Goal: Information Seeking & Learning: Learn about a topic

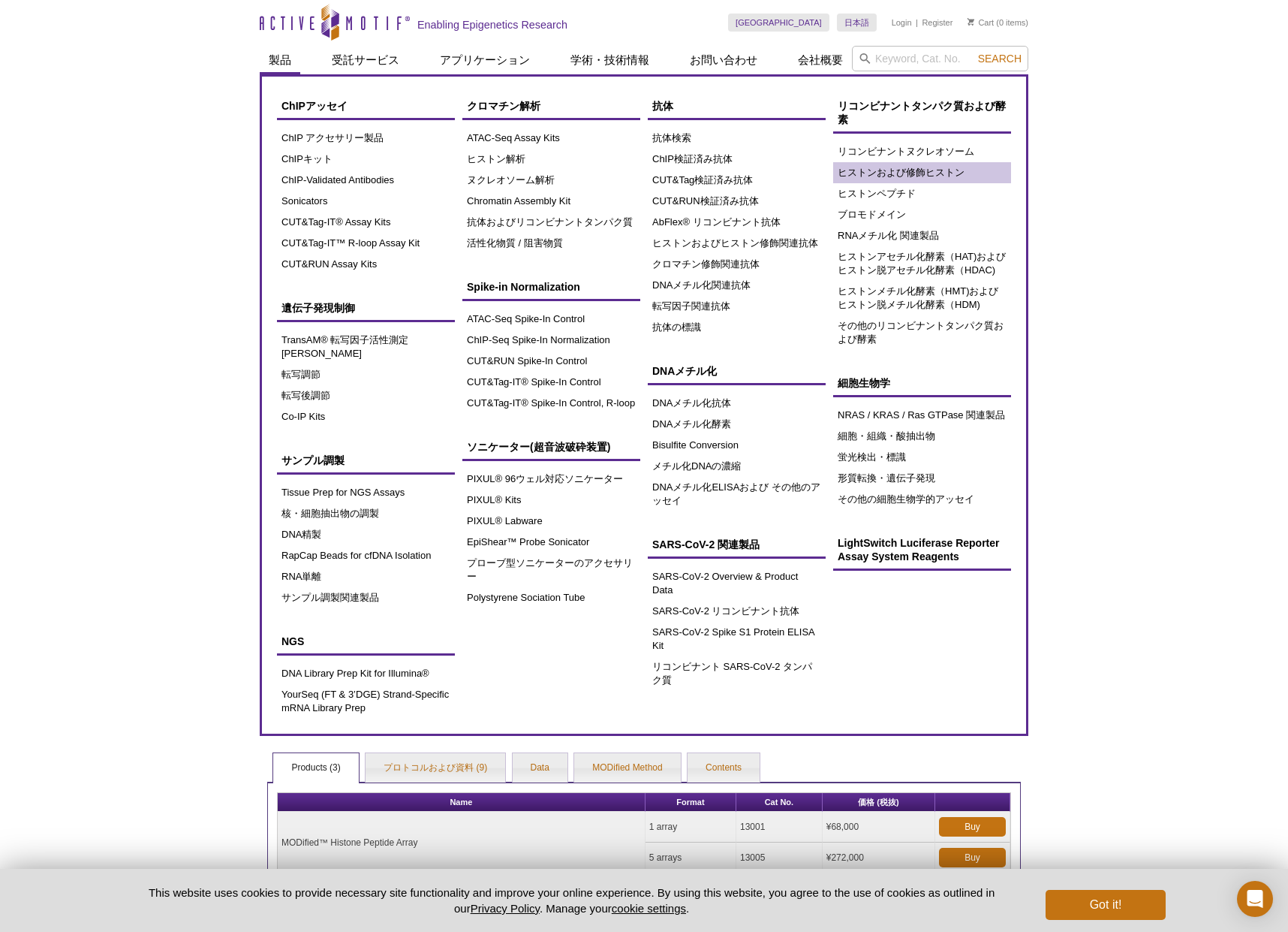
click at [865, 178] on link "ヒストンおよび修飾ヒストン" at bounding box center [922, 172] width 178 height 21
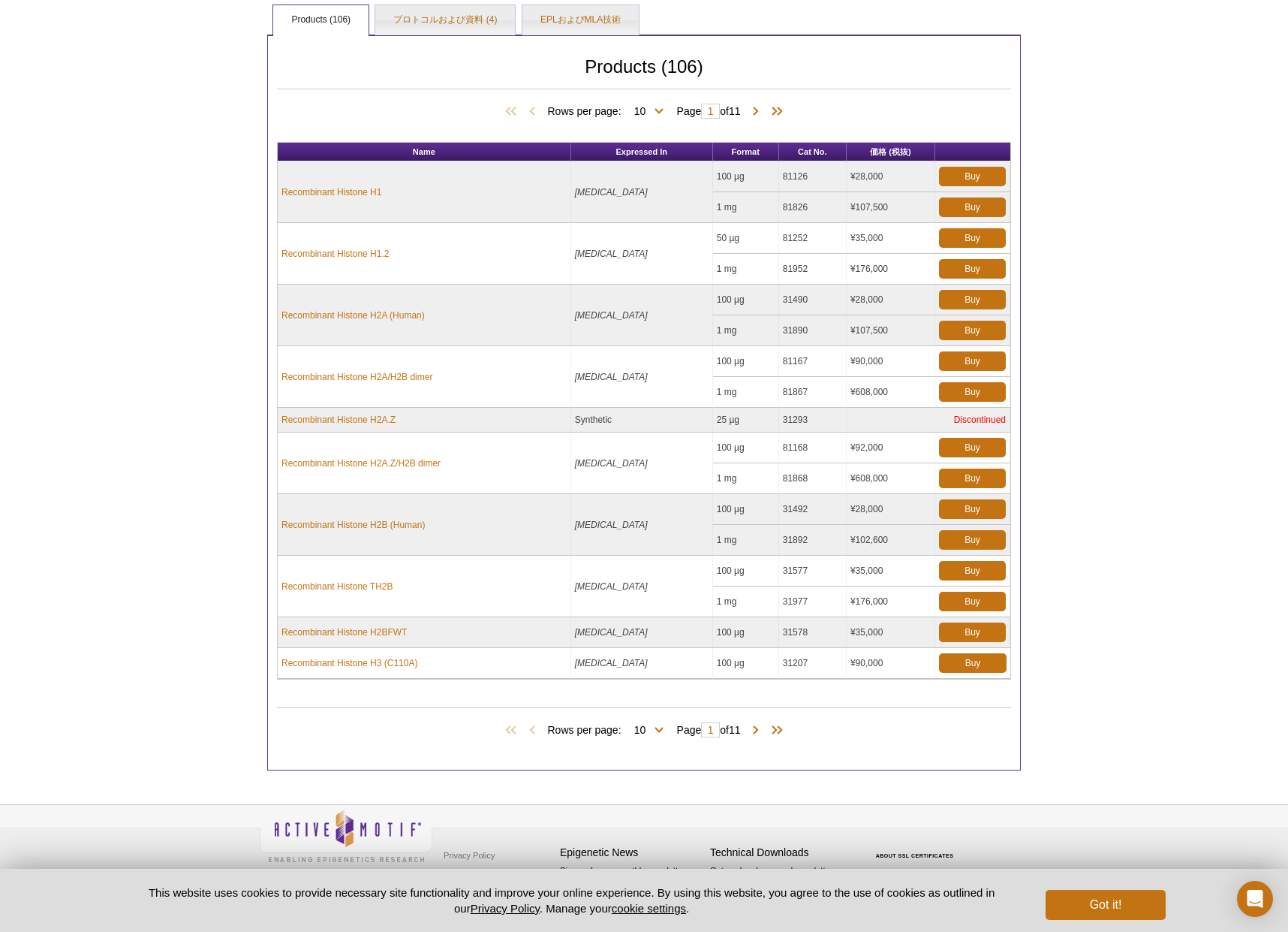
scroll to position [521, 0]
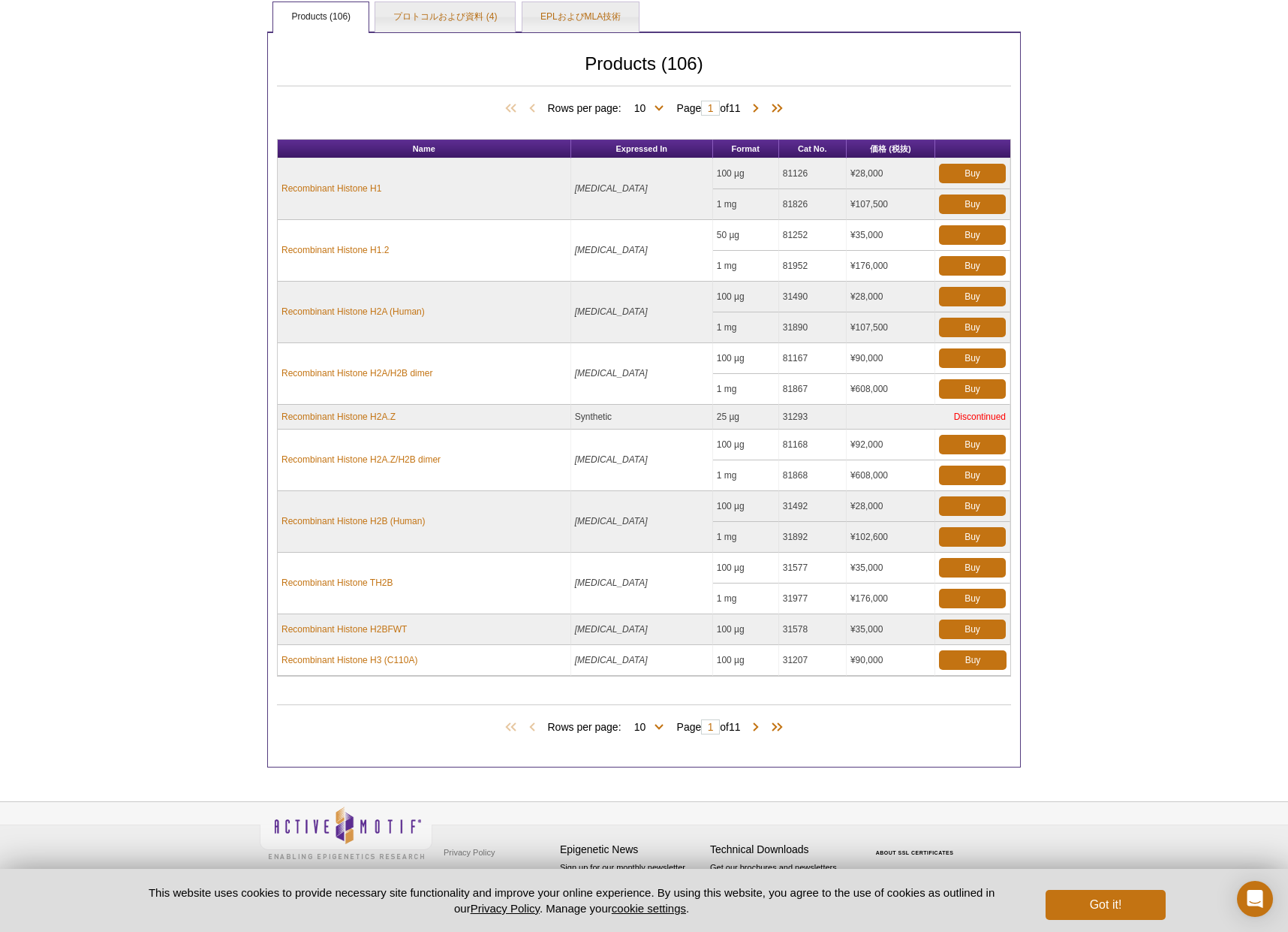
click at [663, 97] on div "Products (106) Rows per page: 10 25 50 100 All 10 Page 1 of 11" at bounding box center [644, 91] width 734 height 97
click at [661, 103] on span "Rows per page: 10 25 50 100 All 10" at bounding box center [608, 107] width 122 height 15
select select "106"
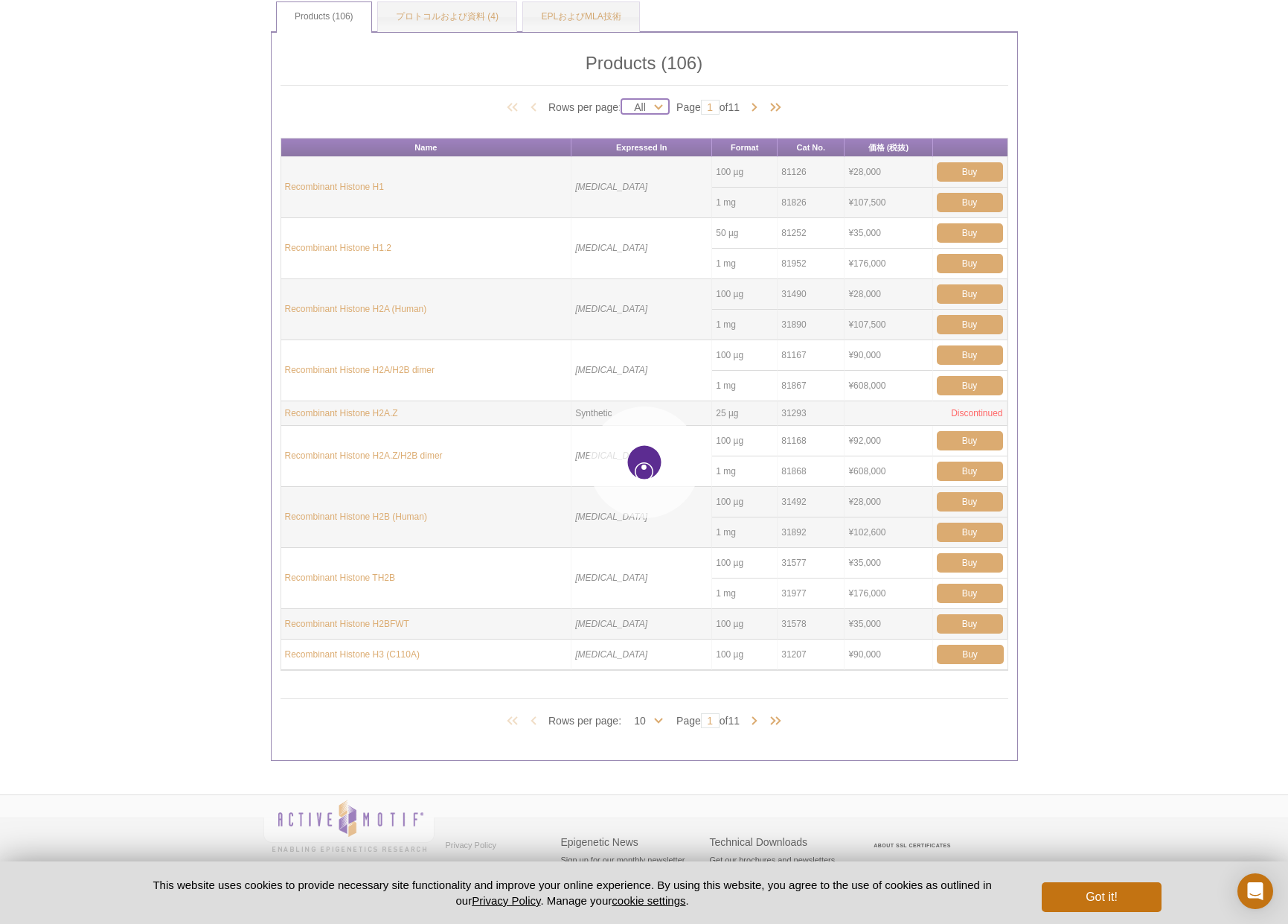
select select "106"
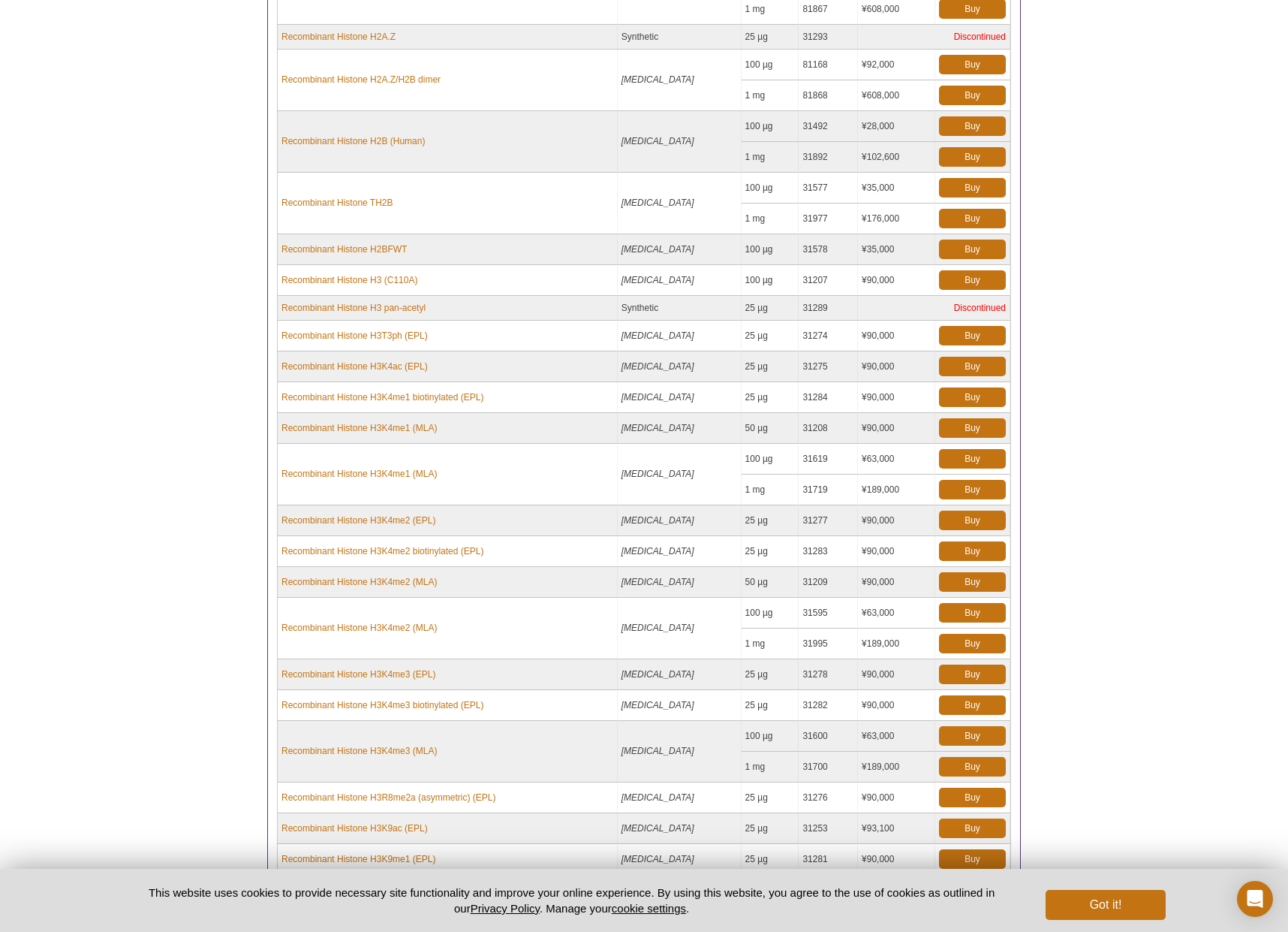
scroll to position [1151, 0]
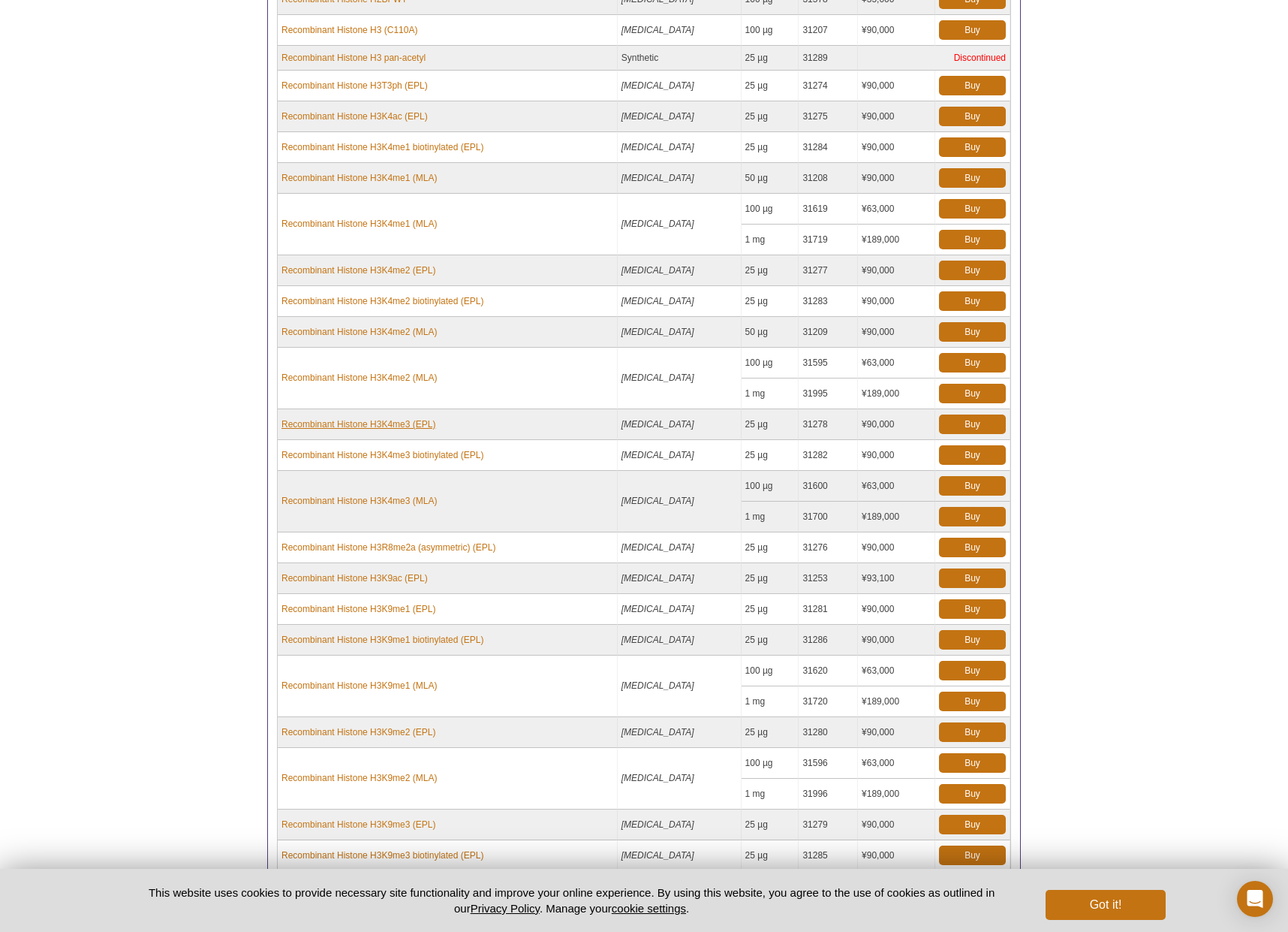
click at [392, 419] on link "Recombinant Histone H3K4me3 (EPL)" at bounding box center [358, 424] width 154 height 14
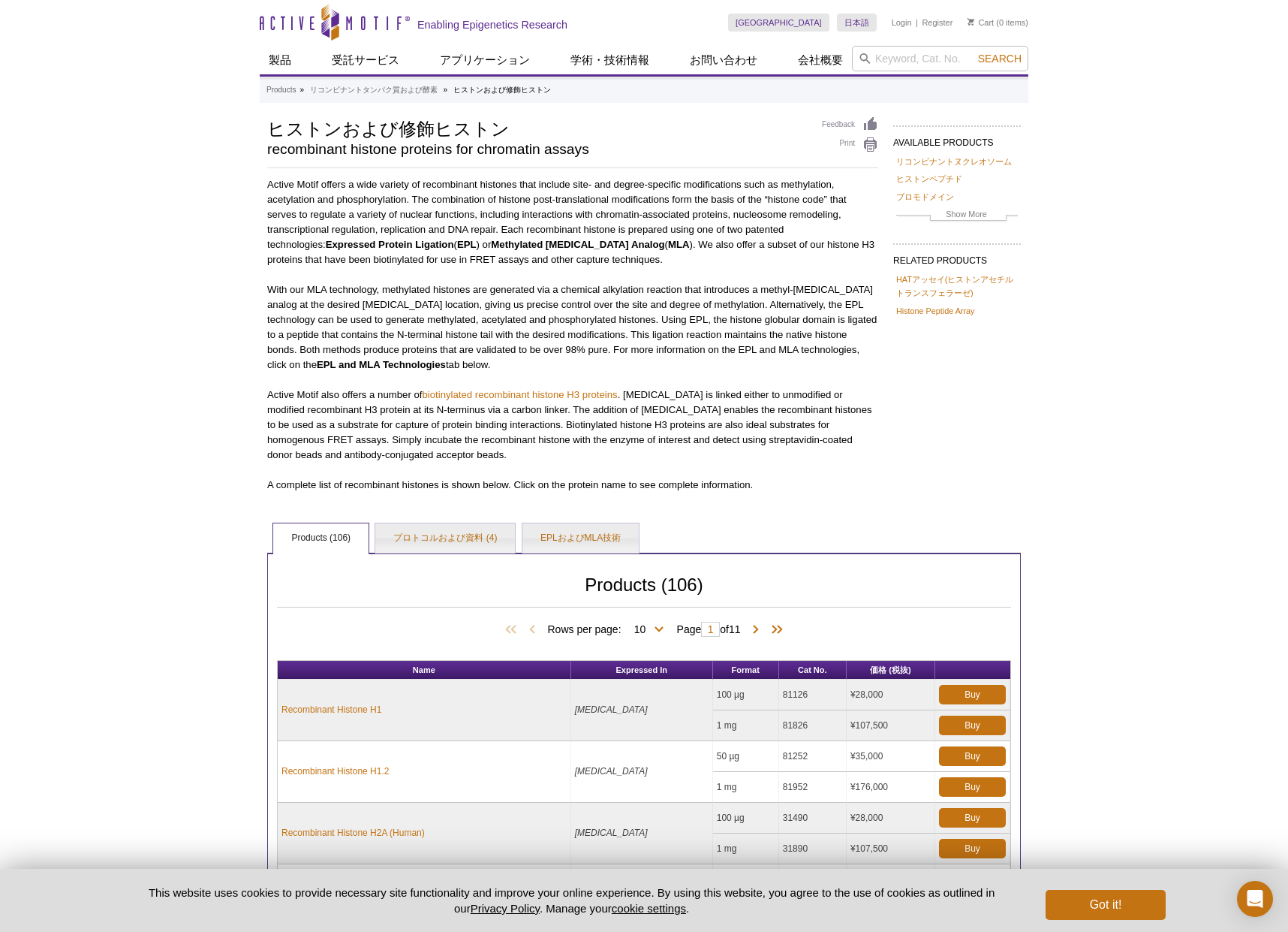
drag, startPoint x: 424, startPoint y: 246, endPoint x: 269, endPoint y: 244, distance: 155.0
click at [269, 244] on p "Active Motif offers a wide variety of recombinant histones that include site- a…" at bounding box center [572, 222] width 611 height 90
copy p "Expressed Protein Ligation ( EPL )"
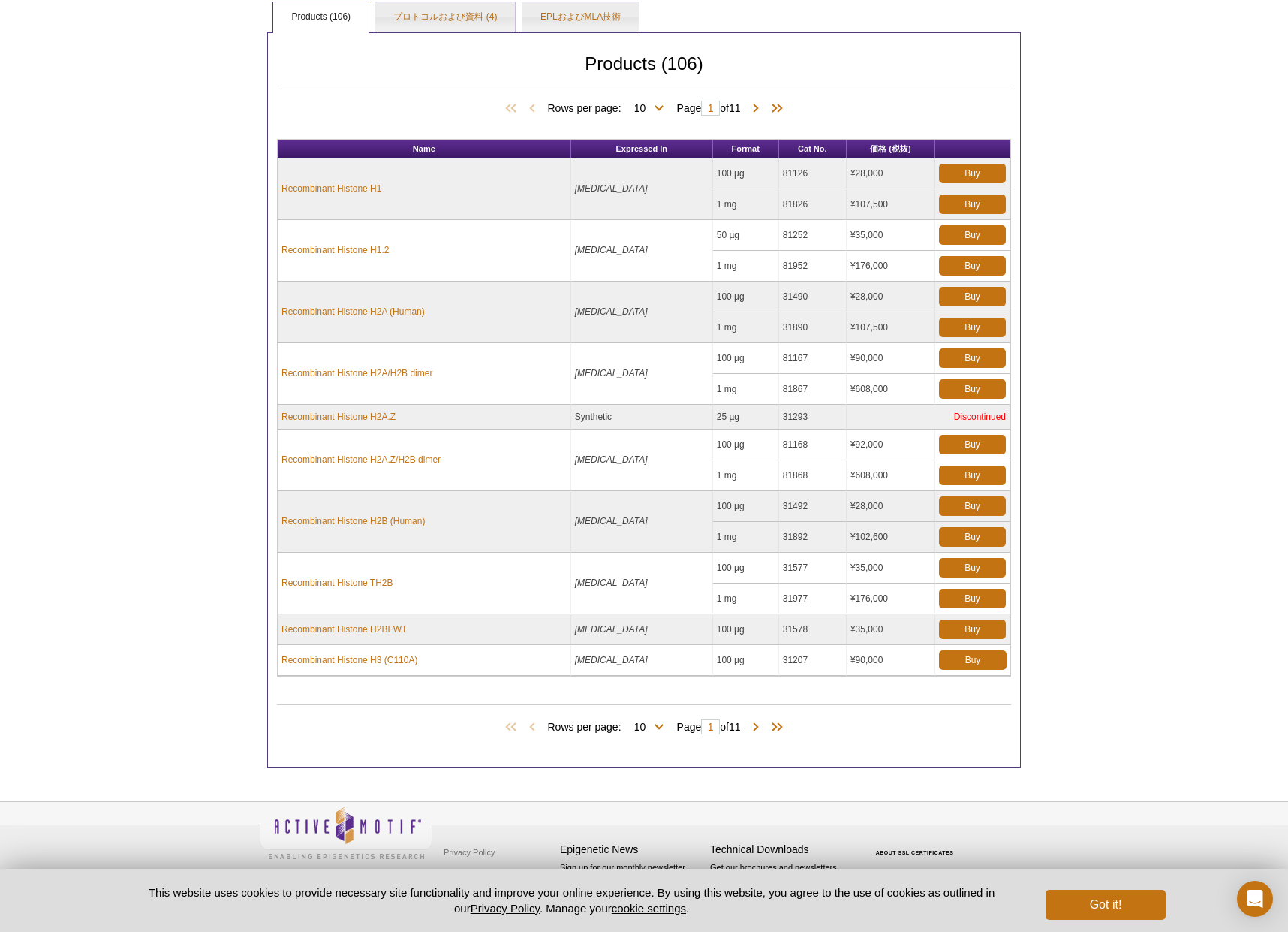
scroll to position [237, 0]
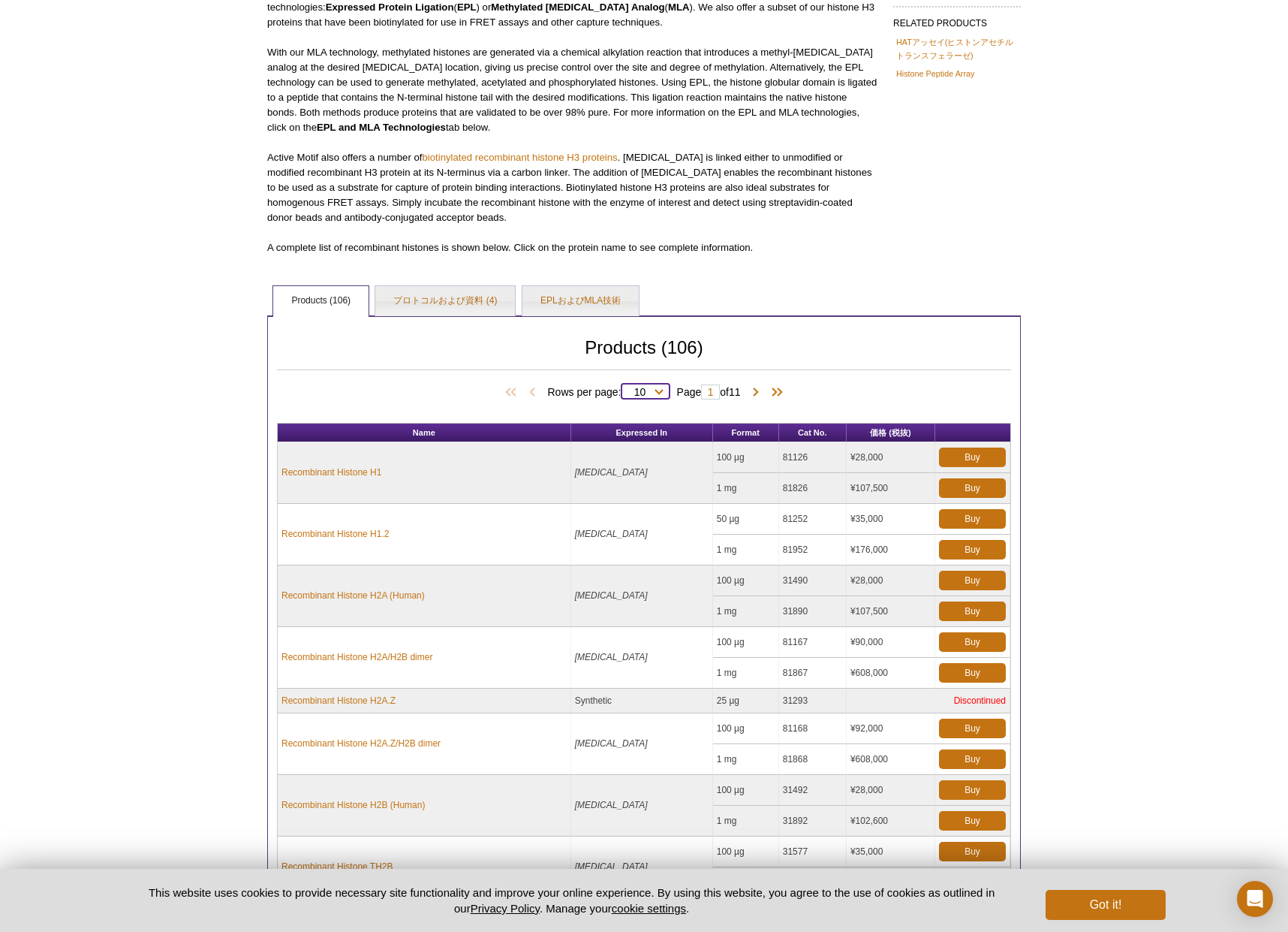
select select "106"
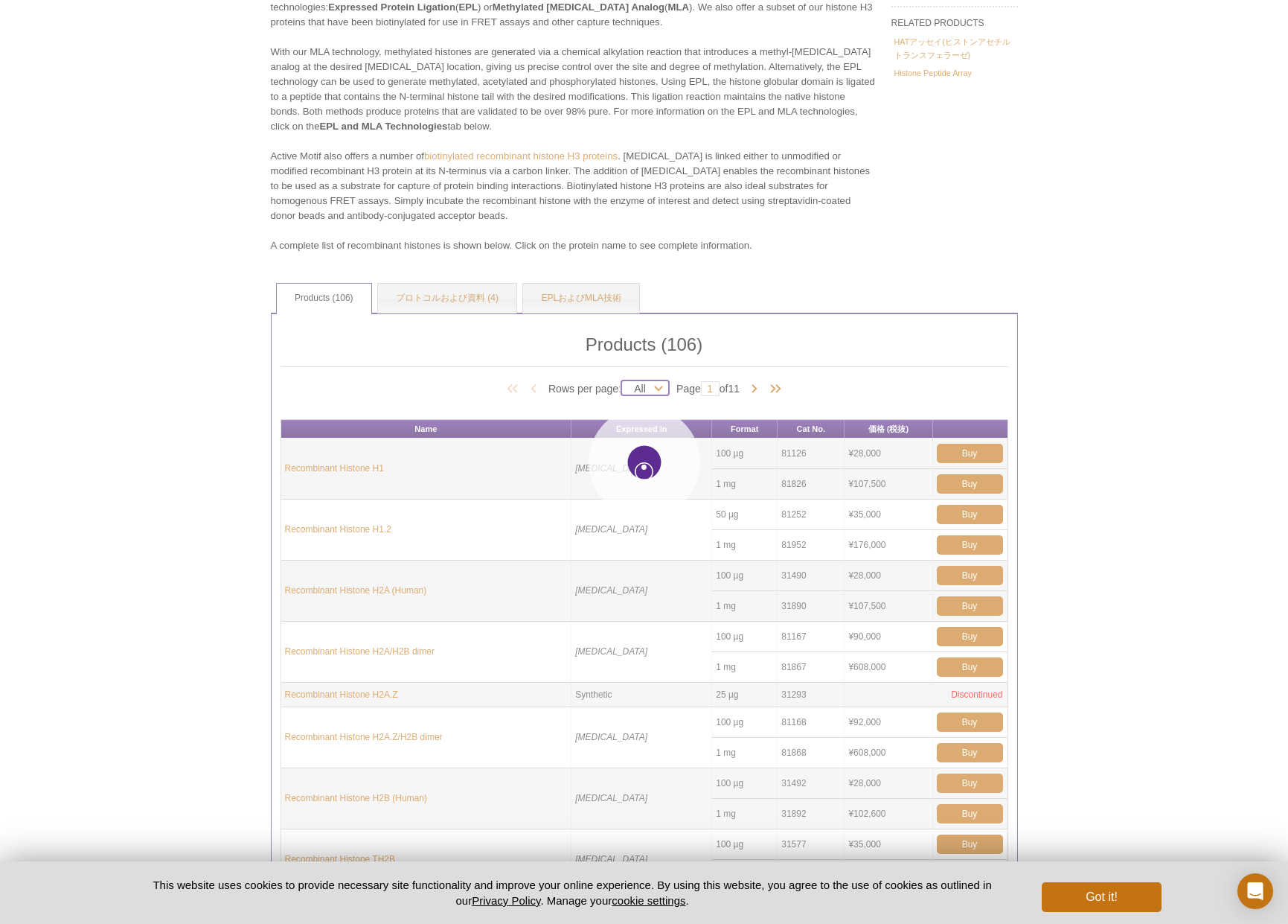
select select "106"
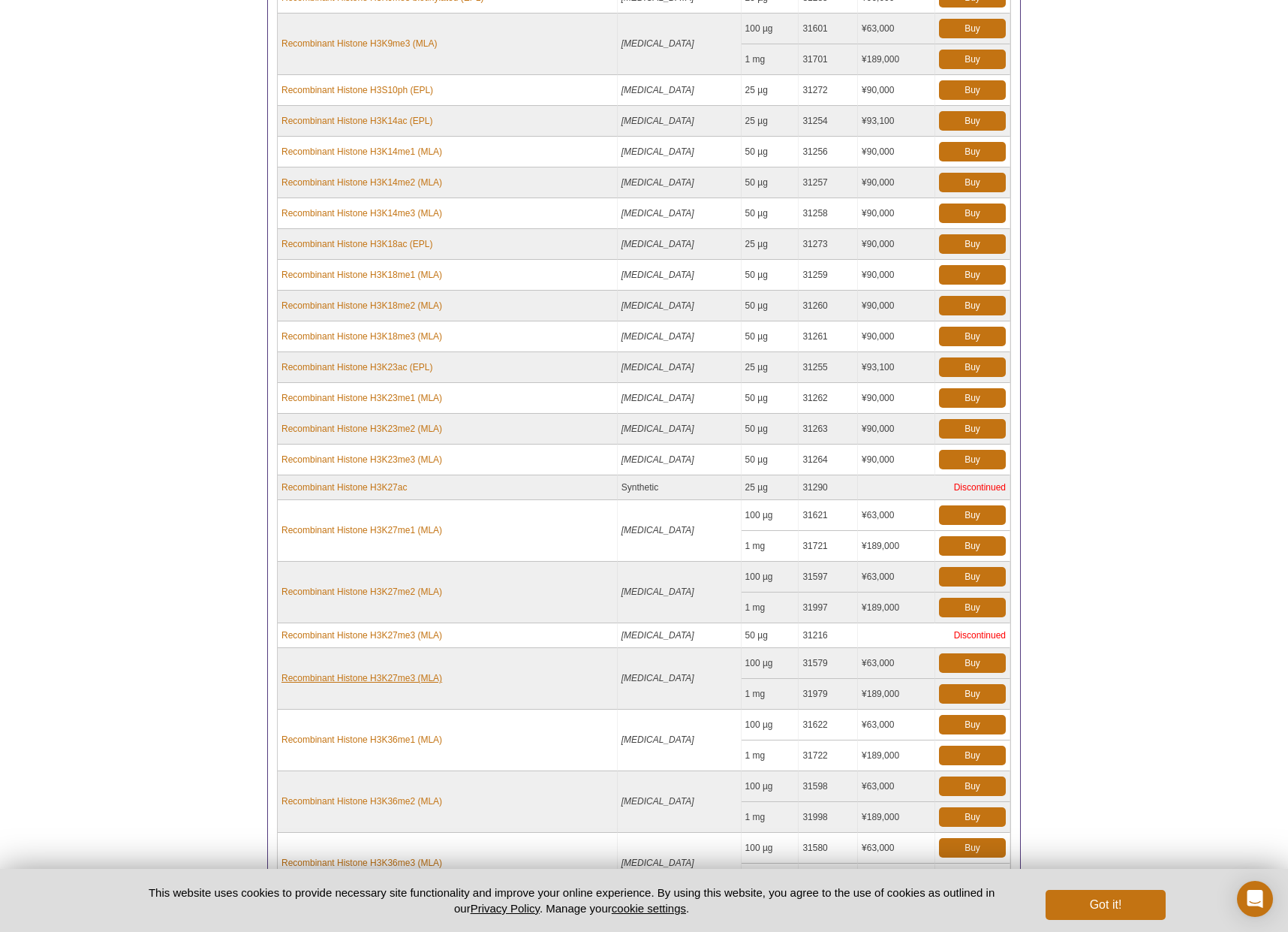
scroll to position [166, 0]
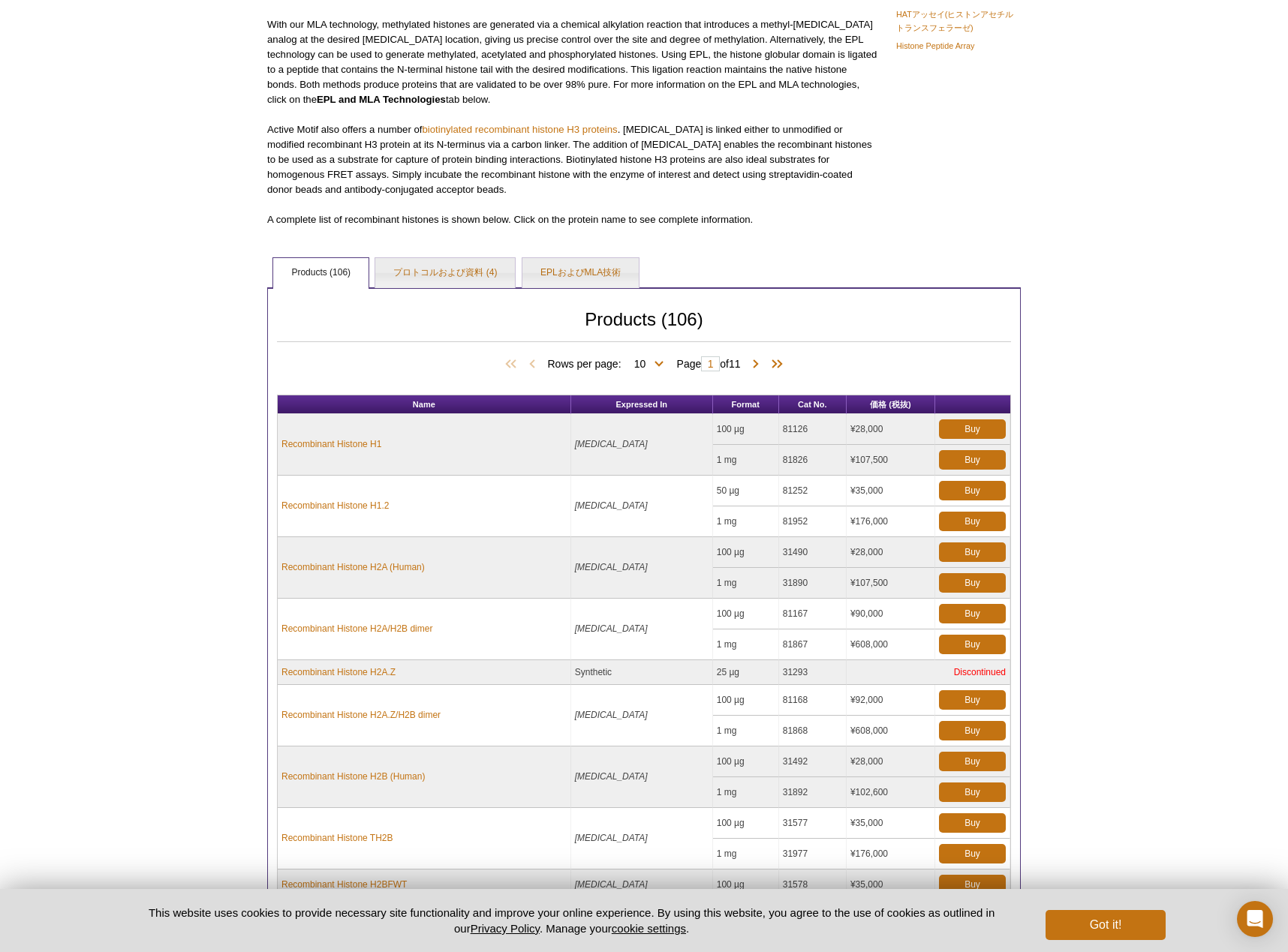
scroll to position [120, 0]
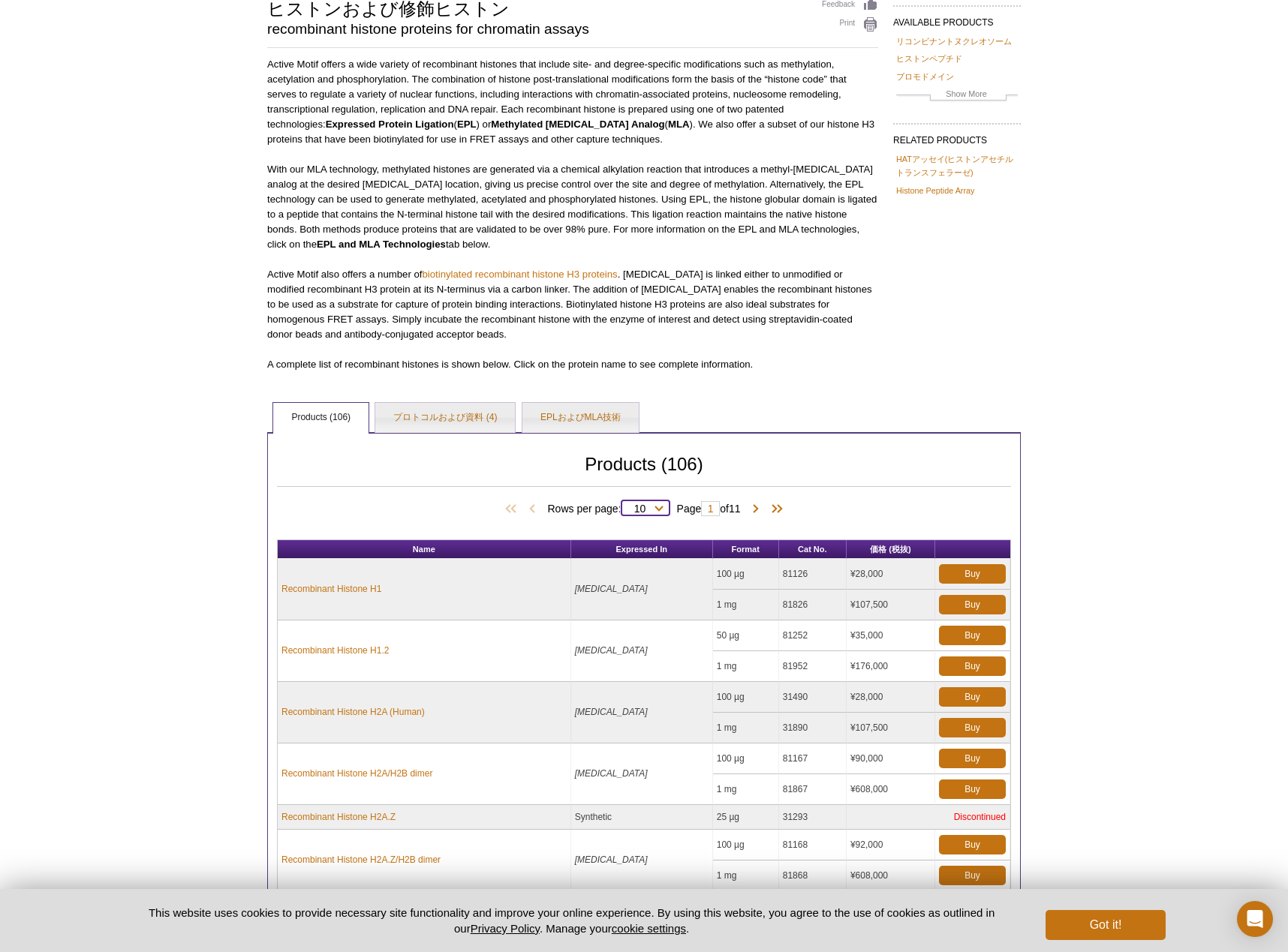
select select "106"
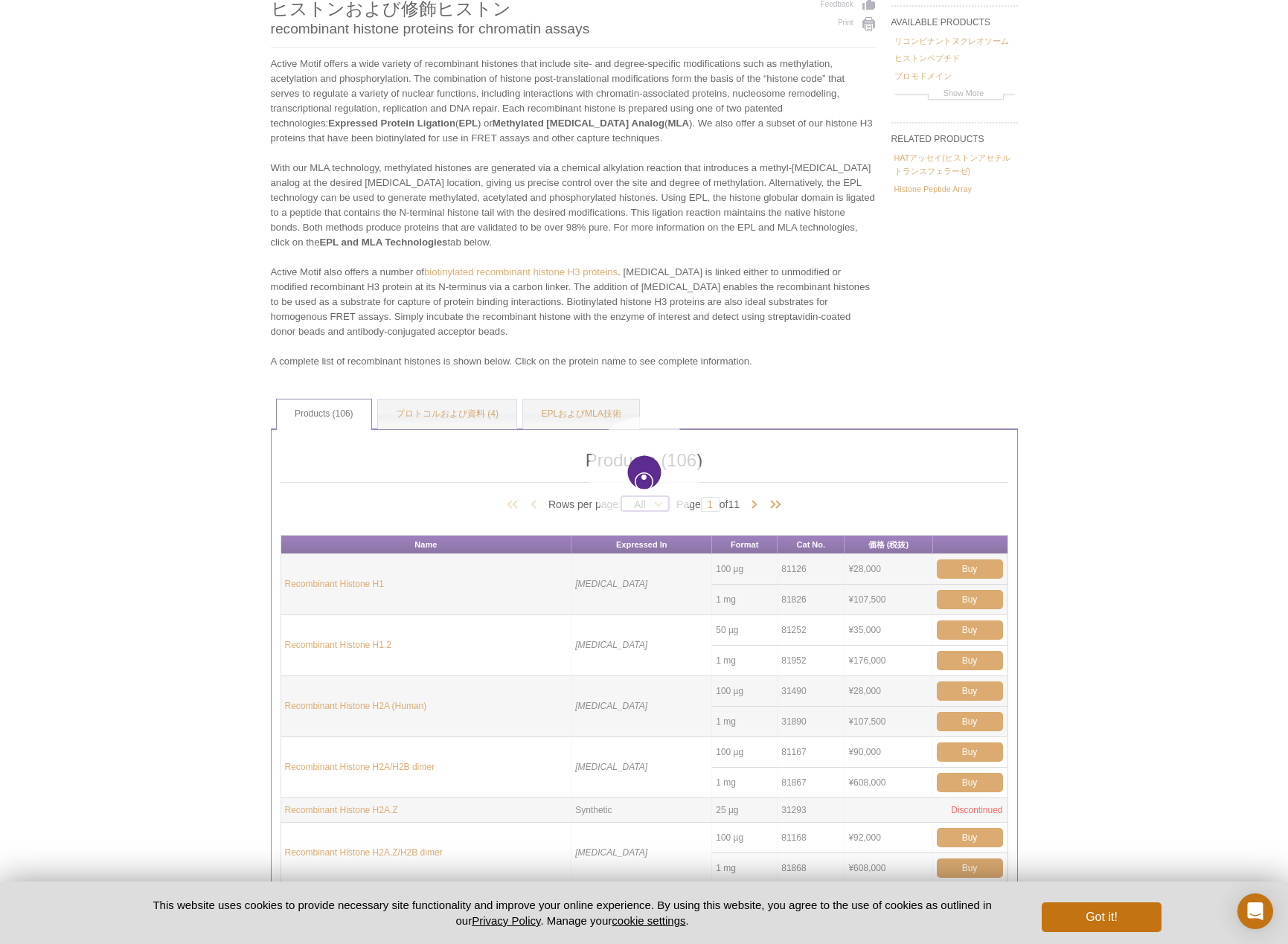
select select "106"
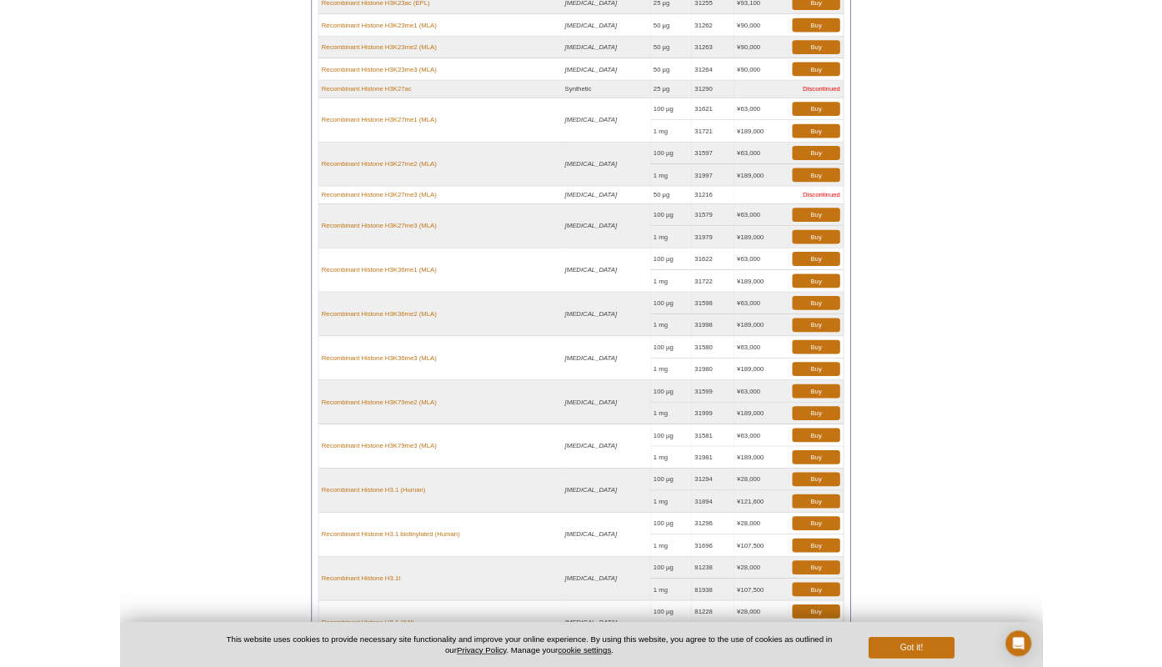
scroll to position [2622, 0]
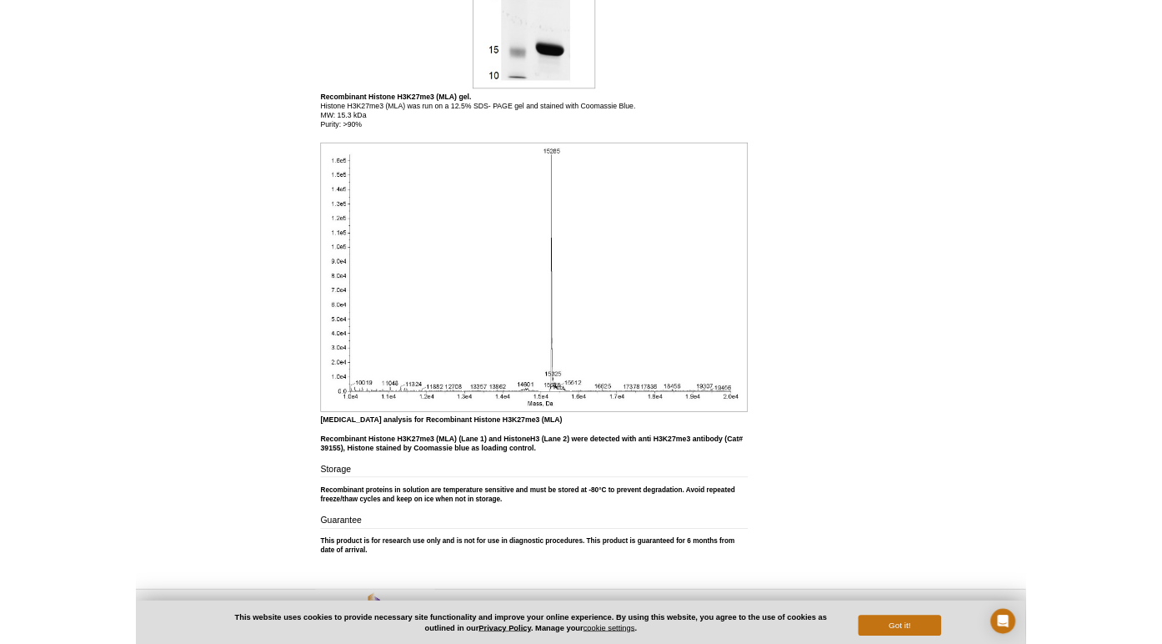
scroll to position [1410, 0]
